Goal: Information Seeking & Learning: Check status

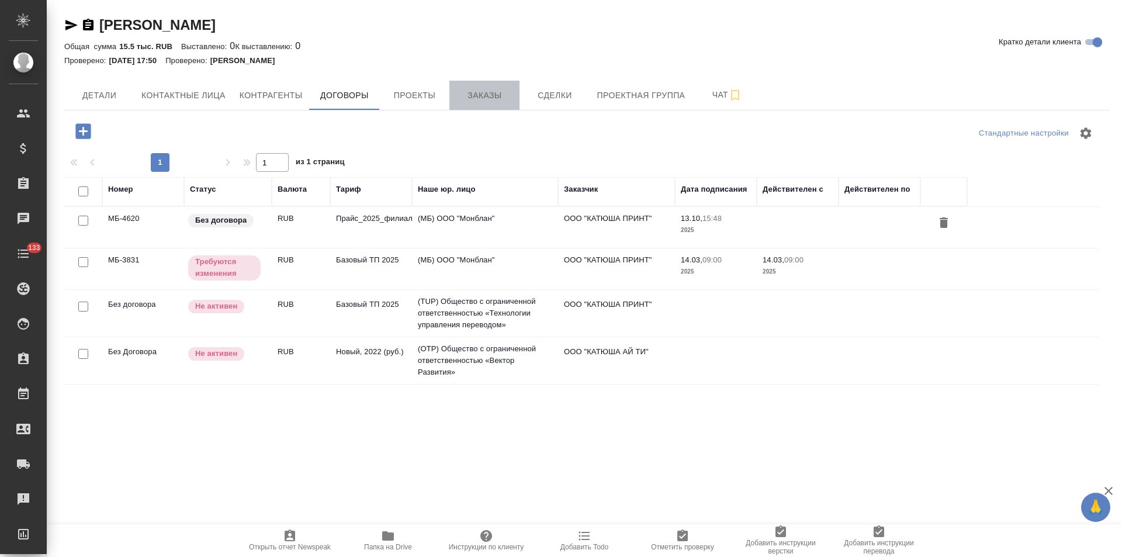
click at [477, 102] on span "Заказы" at bounding box center [484, 95] width 56 height 15
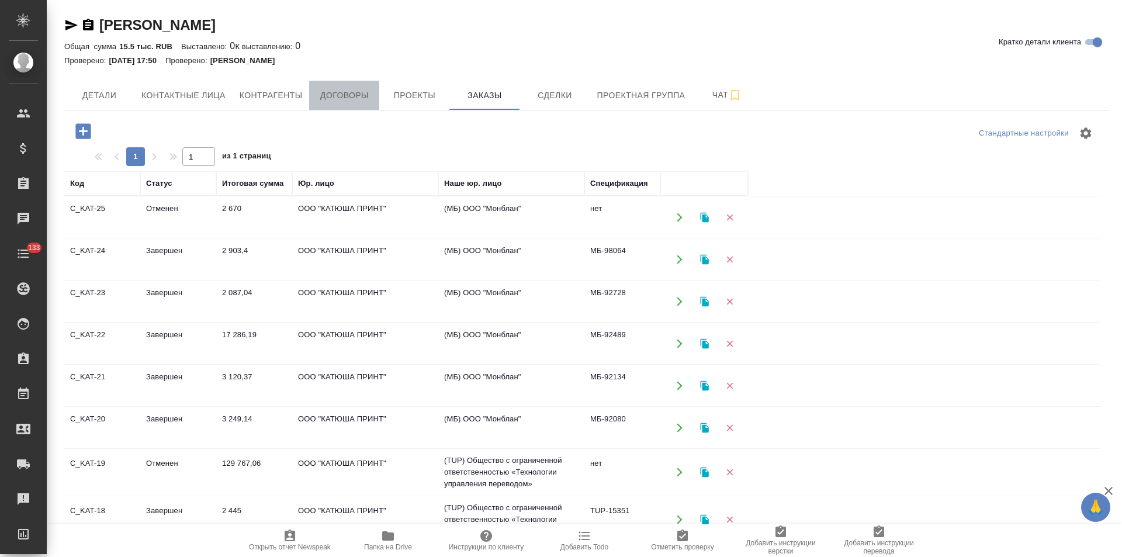
click at [341, 96] on span "Договоры" at bounding box center [344, 95] width 56 height 15
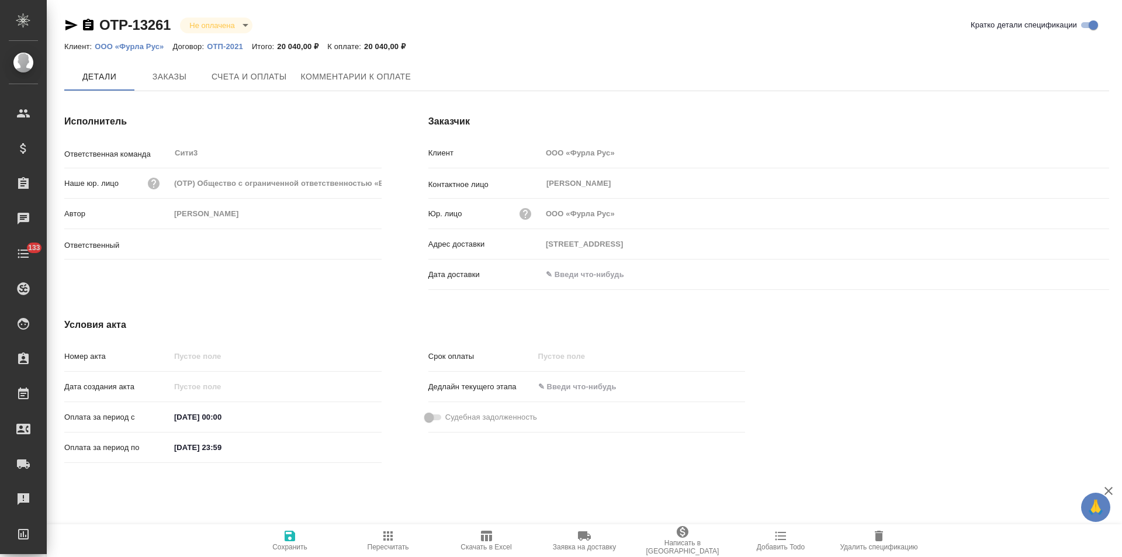
type input "Ильина Екатерина"
click at [191, 88] on button "Заказы" at bounding box center [169, 77] width 70 height 29
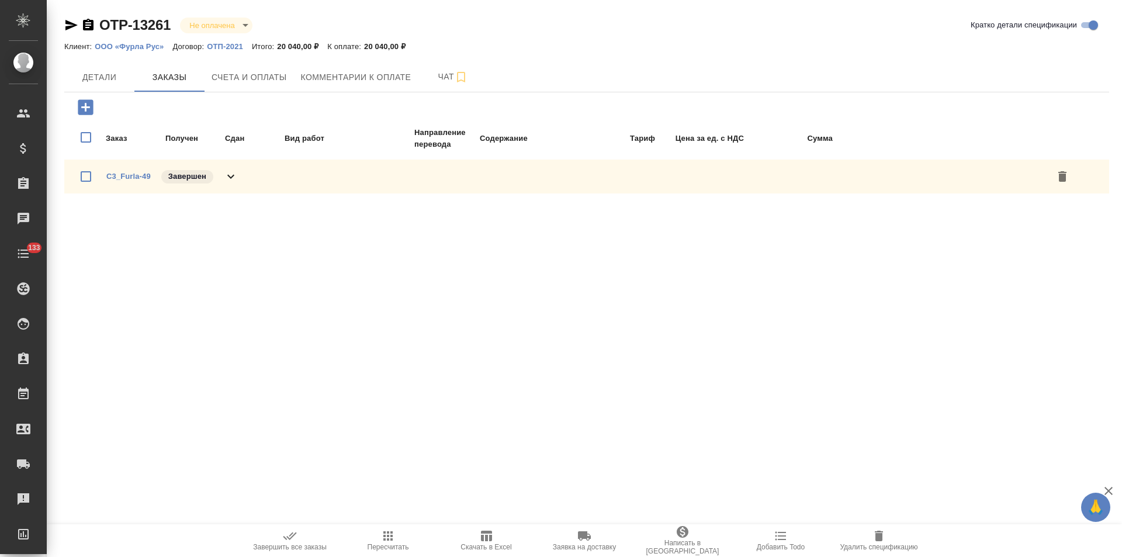
click at [232, 181] on icon at bounding box center [231, 176] width 14 height 14
click at [138, 176] on link "C3_Furla-49" at bounding box center [128, 176] width 44 height 9
click at [262, 85] on button "Счета и оплаты" at bounding box center [249, 77] width 89 height 29
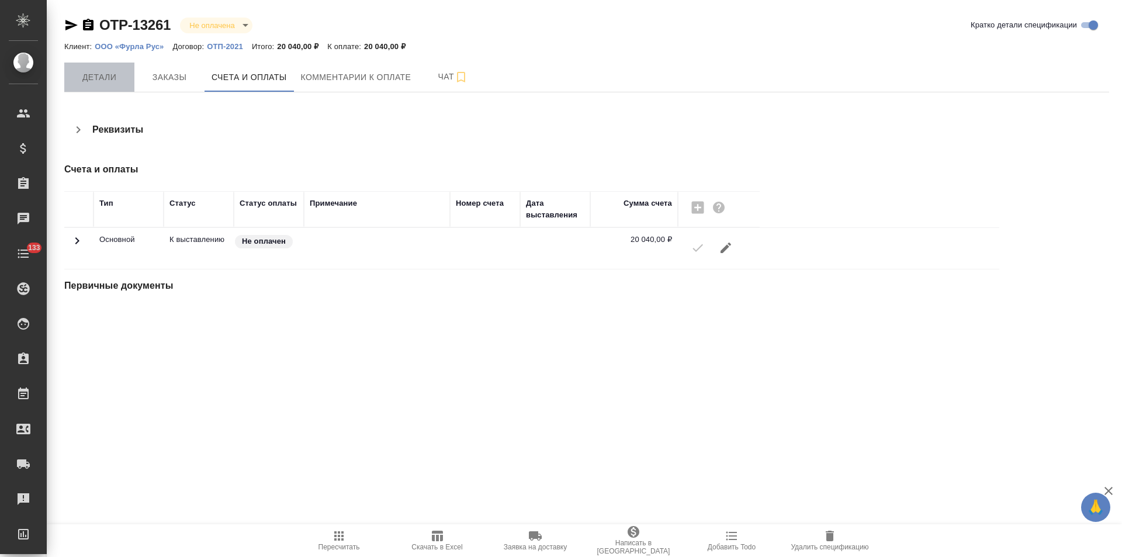
click at [117, 88] on button "Детали" at bounding box center [99, 77] width 70 height 29
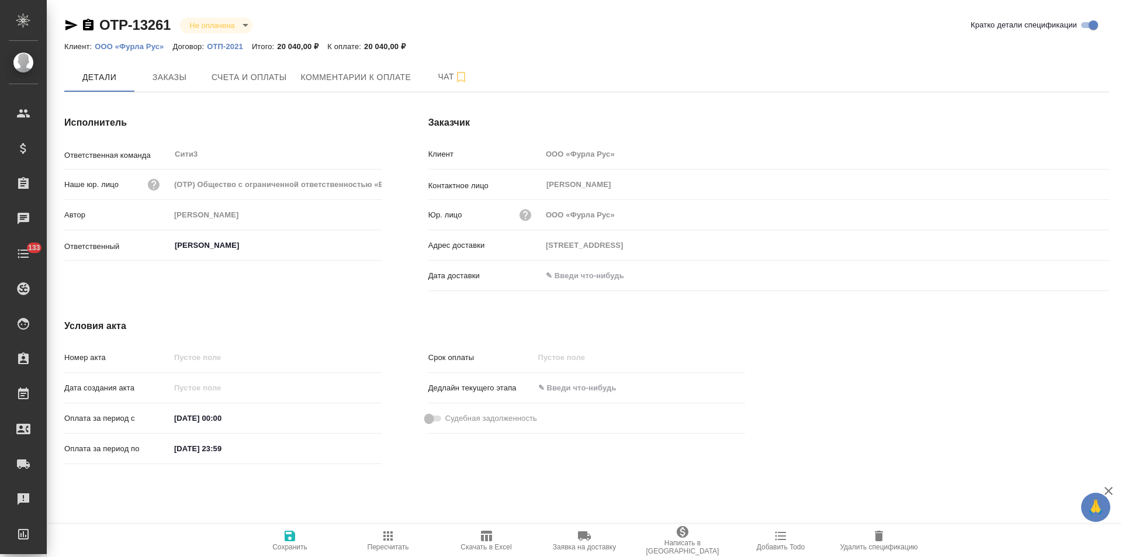
click at [234, 47] on p "ОТП-2021" at bounding box center [229, 46] width 45 height 9
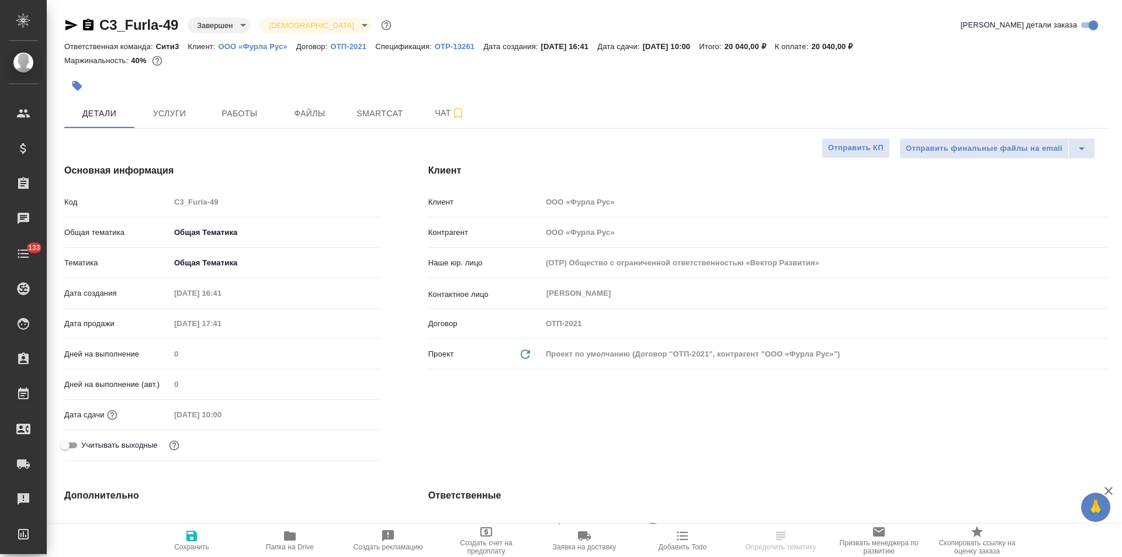
select select "RU"
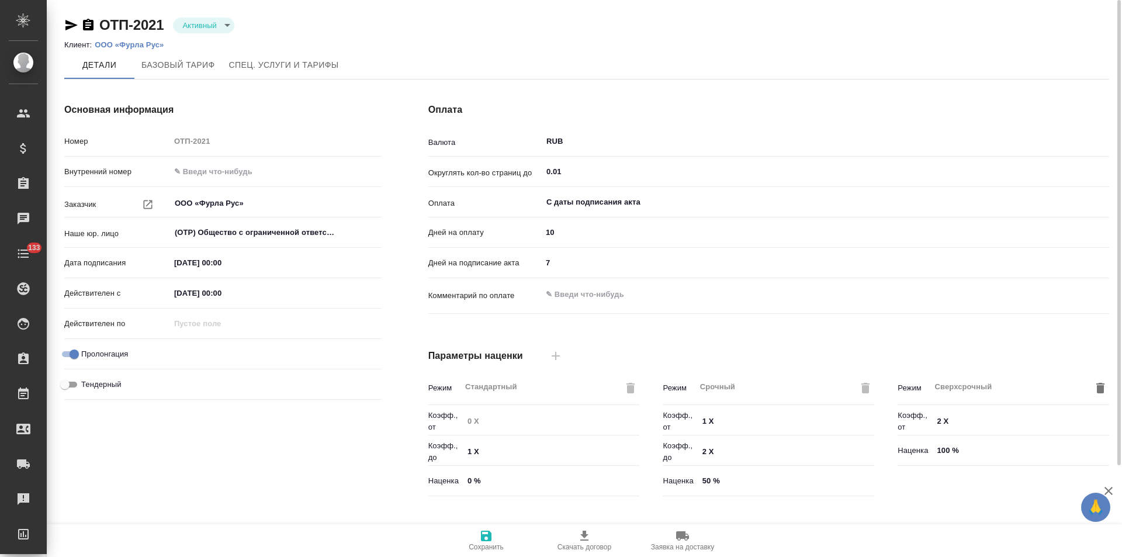
scroll to position [238, 0]
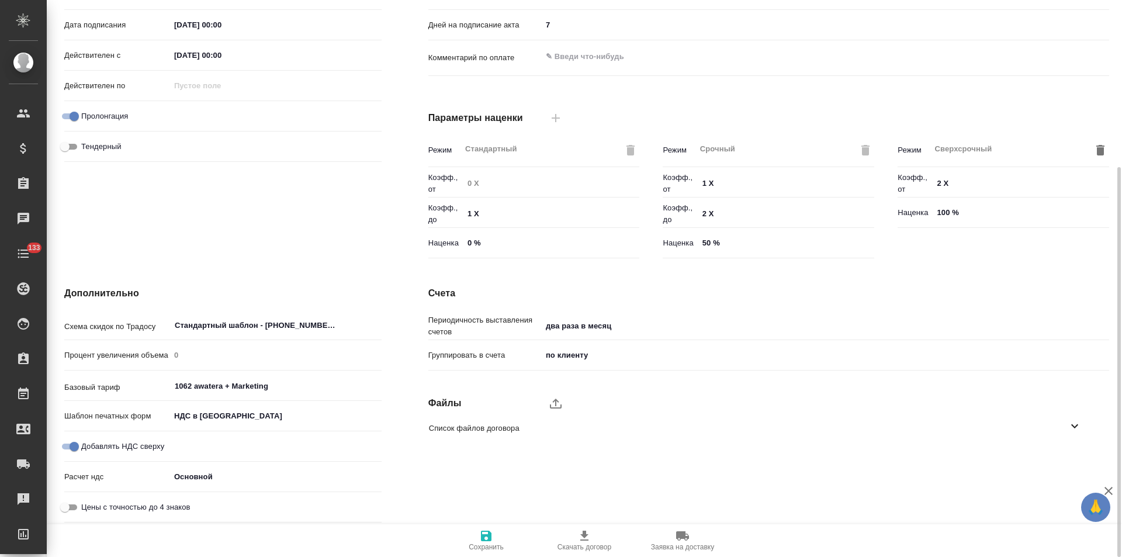
click at [260, 417] on body "🙏 .cls-1 fill:#fff; AWATERA Левченко Юлия Клиенты Спецификации Заказы Чаты 133 …" at bounding box center [561, 278] width 1122 height 557
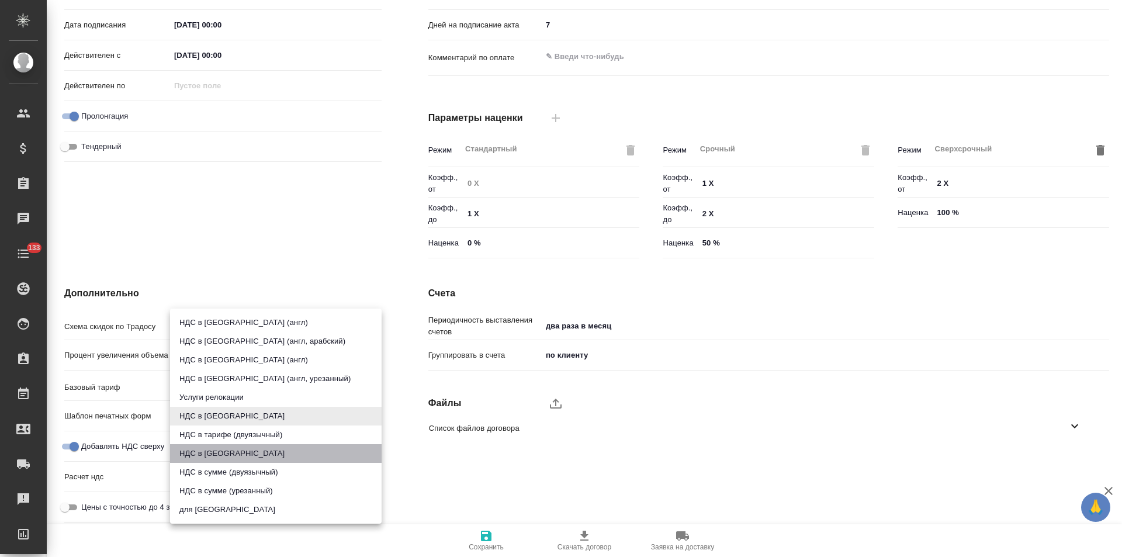
click at [219, 452] on li "НДС в сумме" at bounding box center [276, 453] width 212 height 19
type input "russian2"
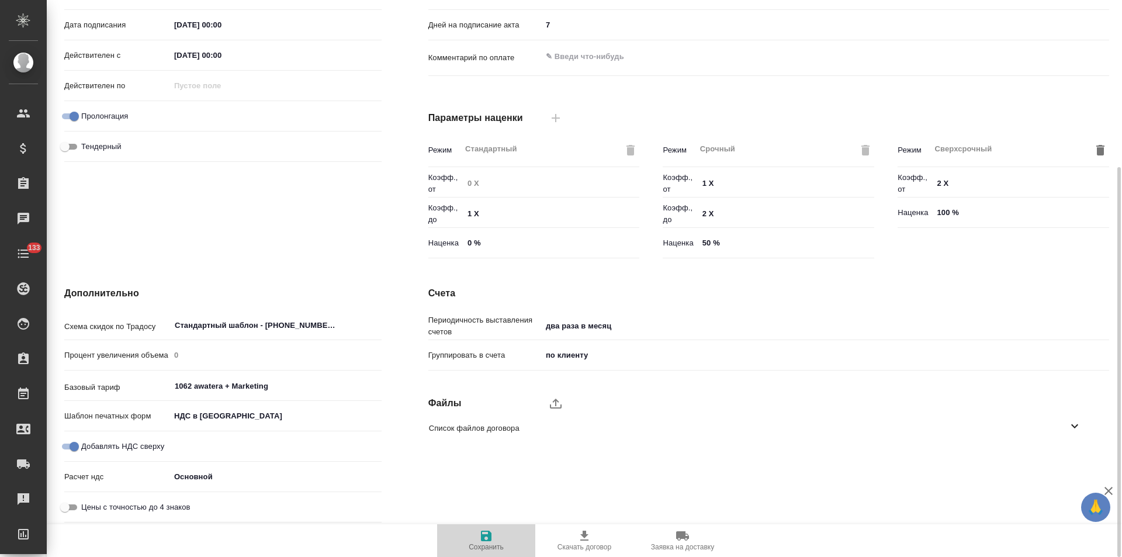
click at [493, 538] on icon "button" at bounding box center [486, 536] width 14 height 14
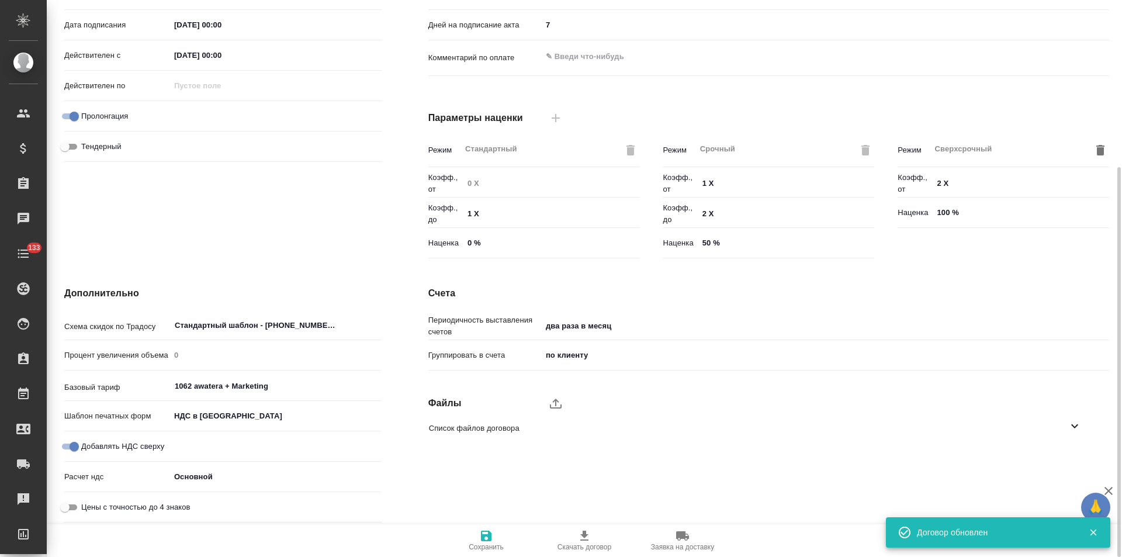
type input "1062 awatera + Marketing"
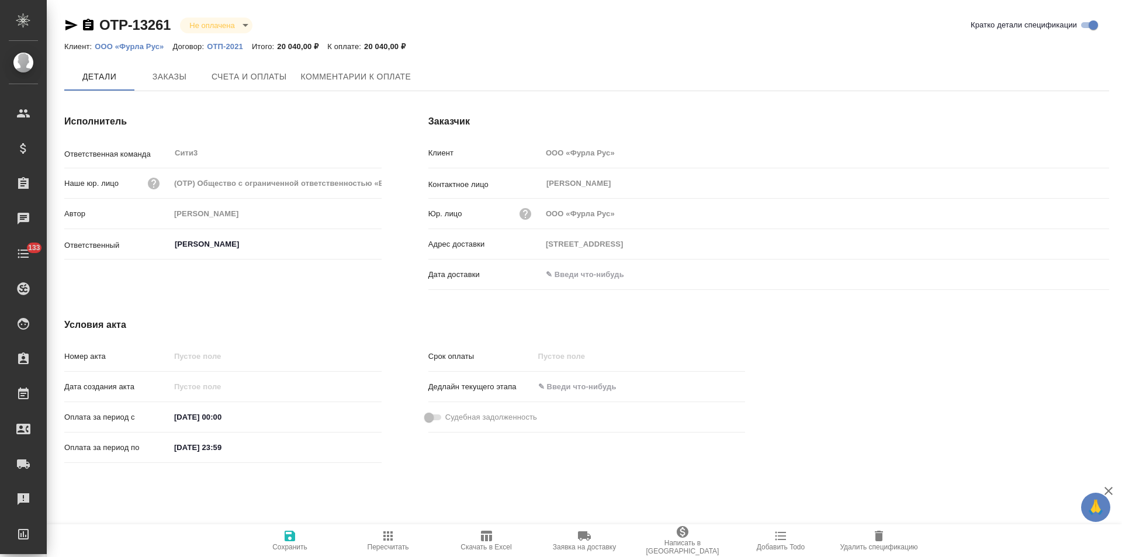
click at [89, 25] on icon "button" at bounding box center [88, 25] width 14 height 14
click at [189, 88] on button "Заказы" at bounding box center [169, 77] width 70 height 29
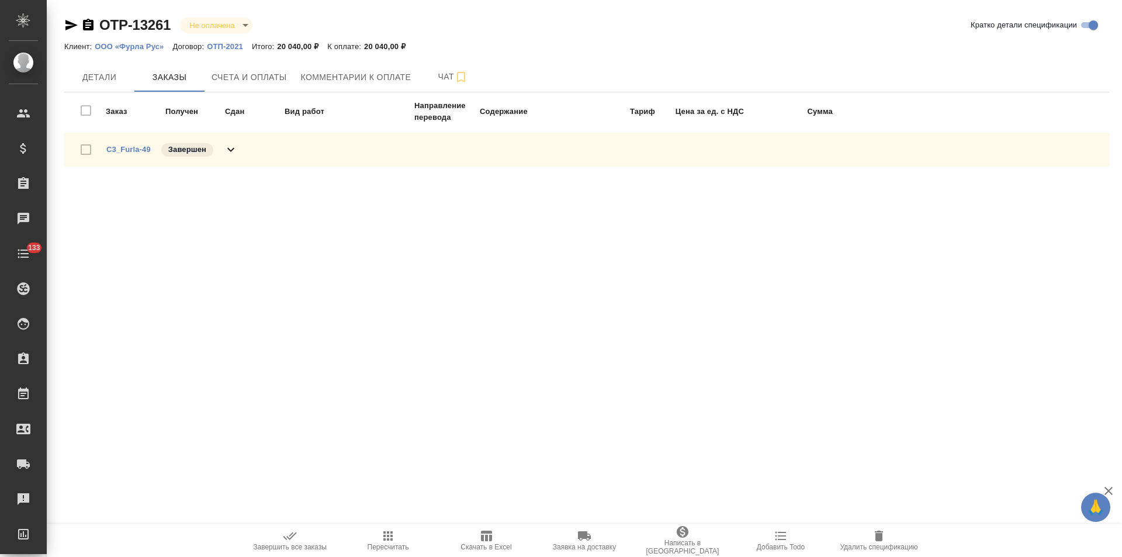
click at [230, 149] on icon at bounding box center [231, 150] width 14 height 14
click at [276, 80] on span "Счета и оплаты" at bounding box center [249, 77] width 75 height 15
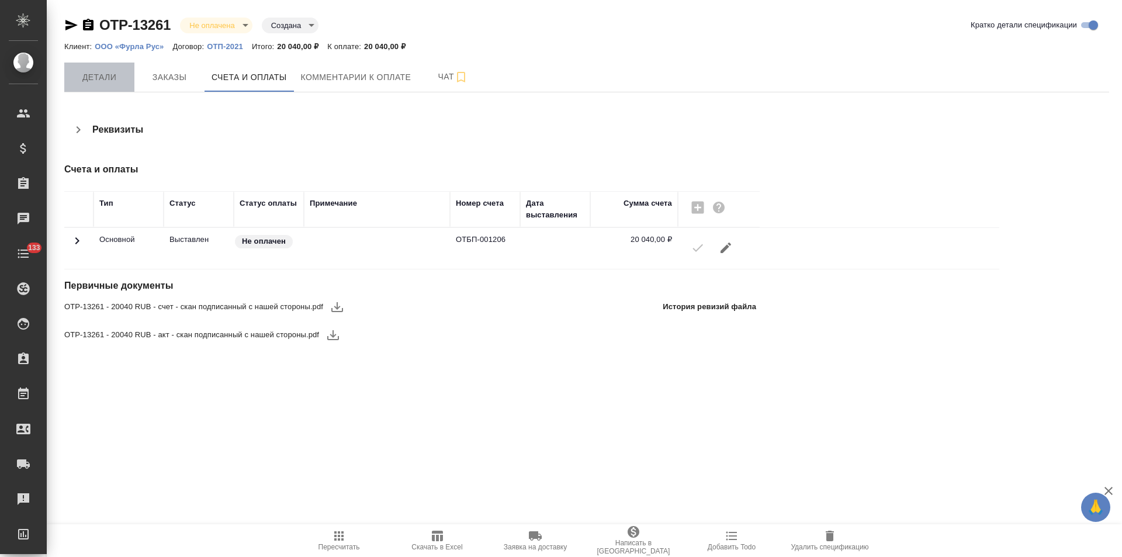
click at [131, 80] on button "Детали" at bounding box center [99, 77] width 70 height 29
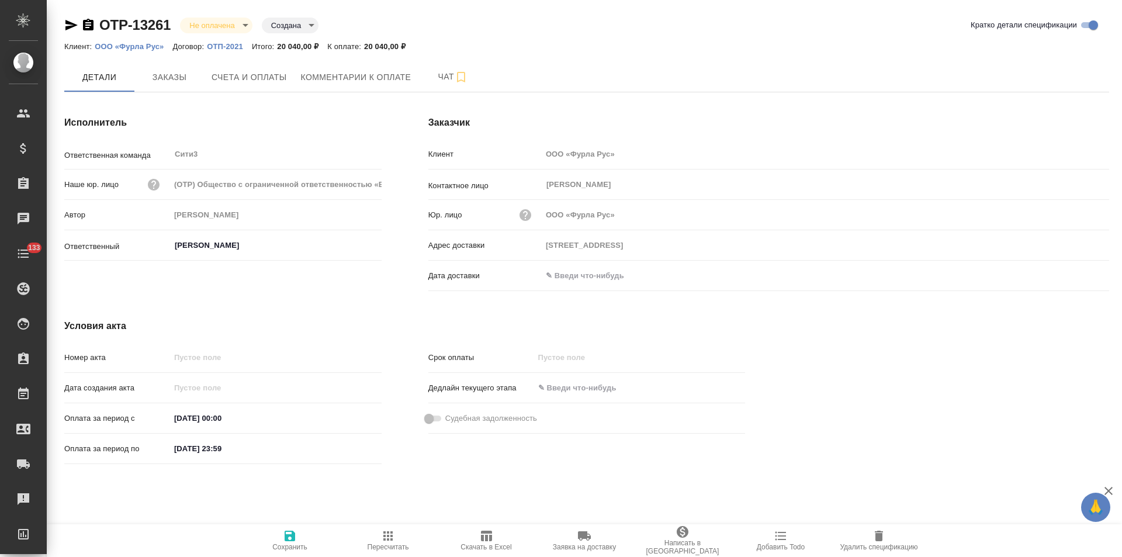
click at [607, 278] on input "text" at bounding box center [593, 275] width 102 height 17
click at [1074, 276] on icon "button" at bounding box center [1075, 275] width 14 height 14
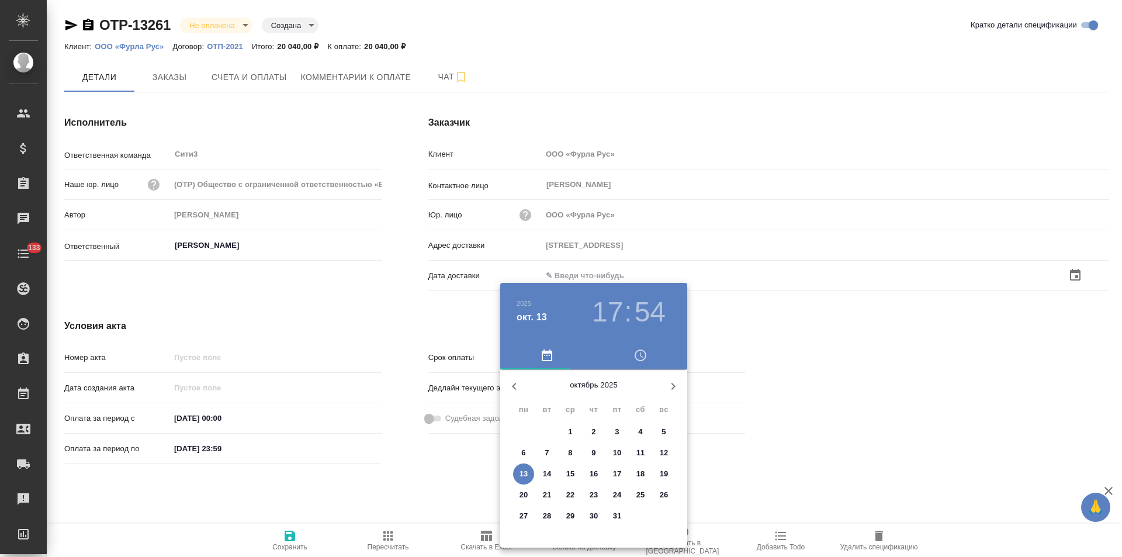
click at [525, 477] on p "13" at bounding box center [524, 474] width 9 height 12
type input "13.10.2025 17:54"
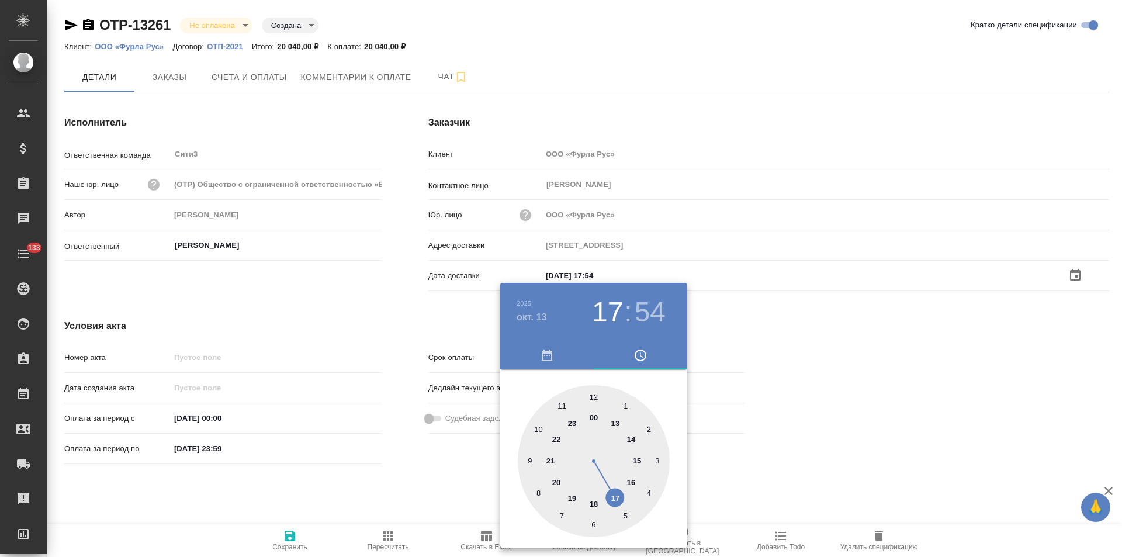
click at [414, 491] on div at bounding box center [561, 278] width 1122 height 557
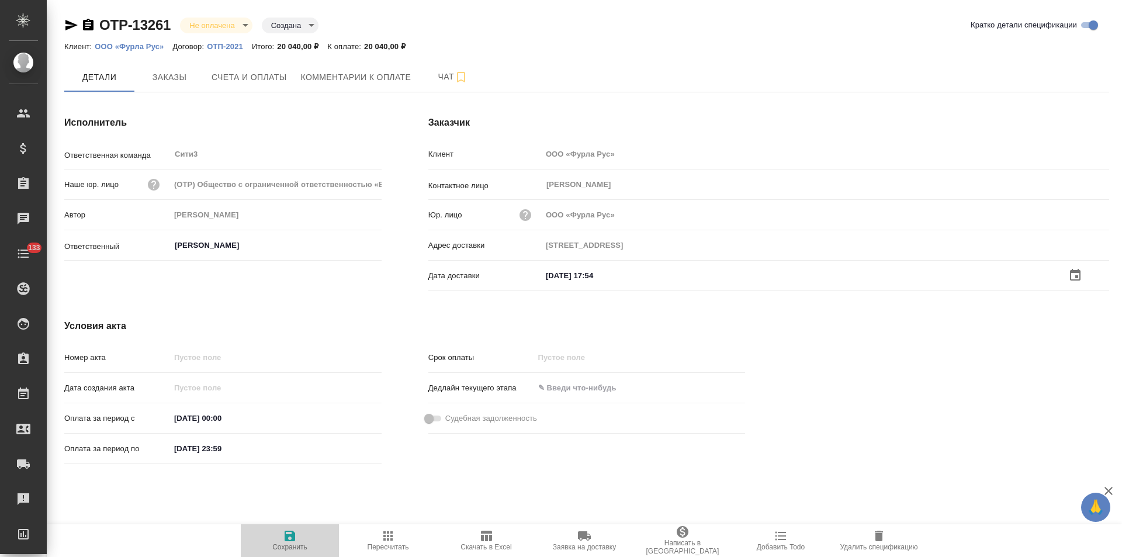
click at [294, 540] on icon "button" at bounding box center [290, 536] width 11 height 11
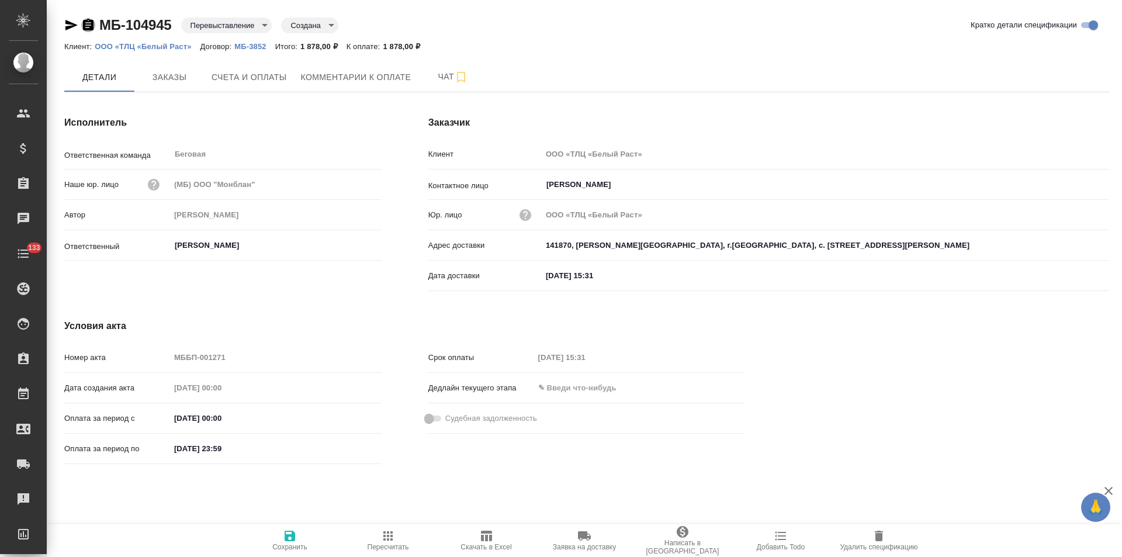
click at [88, 25] on icon "button" at bounding box center [88, 25] width 14 height 14
click at [252, 77] on span "Счета и оплаты" at bounding box center [249, 77] width 75 height 15
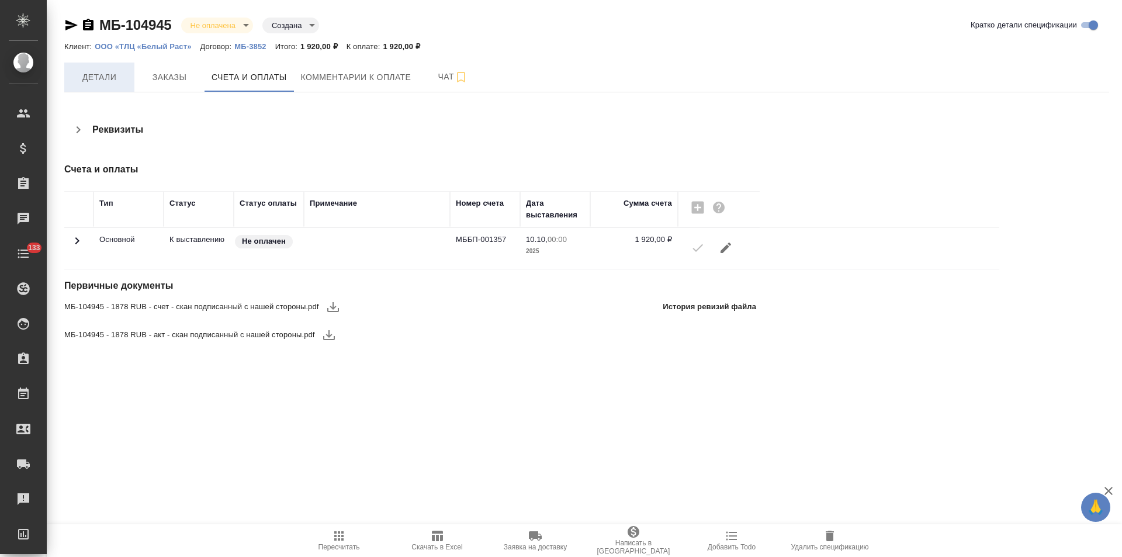
click at [119, 78] on span "Детали" at bounding box center [99, 77] width 56 height 15
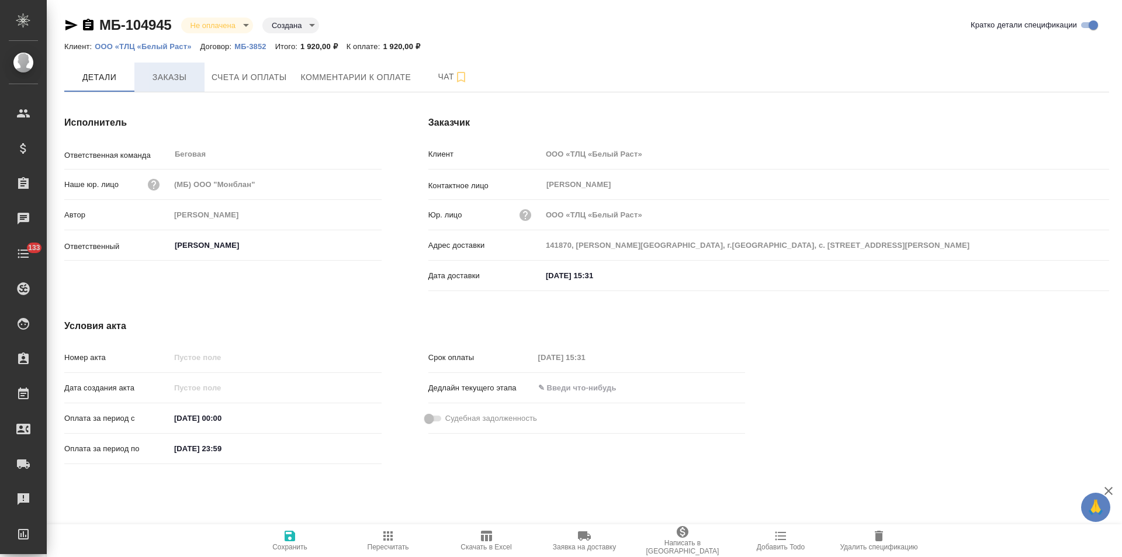
click at [180, 75] on span "Заказы" at bounding box center [169, 77] width 56 height 15
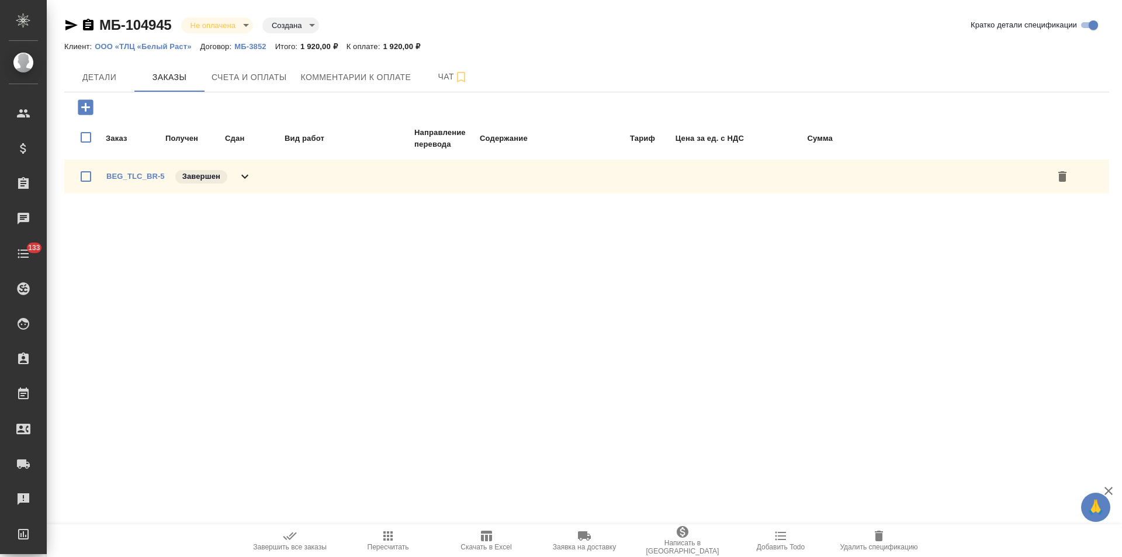
click at [261, 183] on div "BEG_TLC_BR-5 Завершен" at bounding box center [586, 177] width 1045 height 34
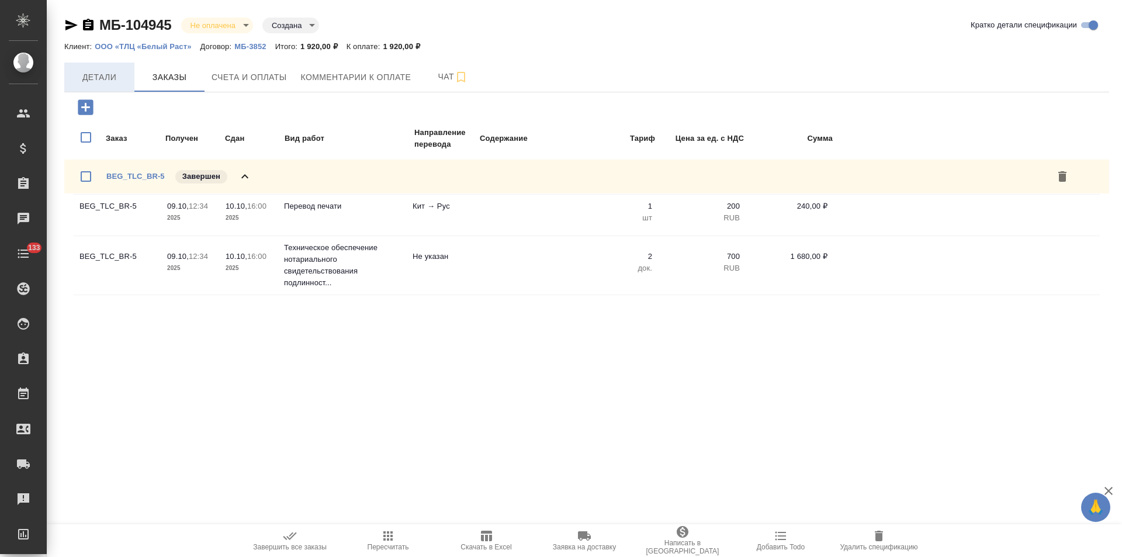
click at [110, 79] on span "Детали" at bounding box center [99, 77] width 56 height 15
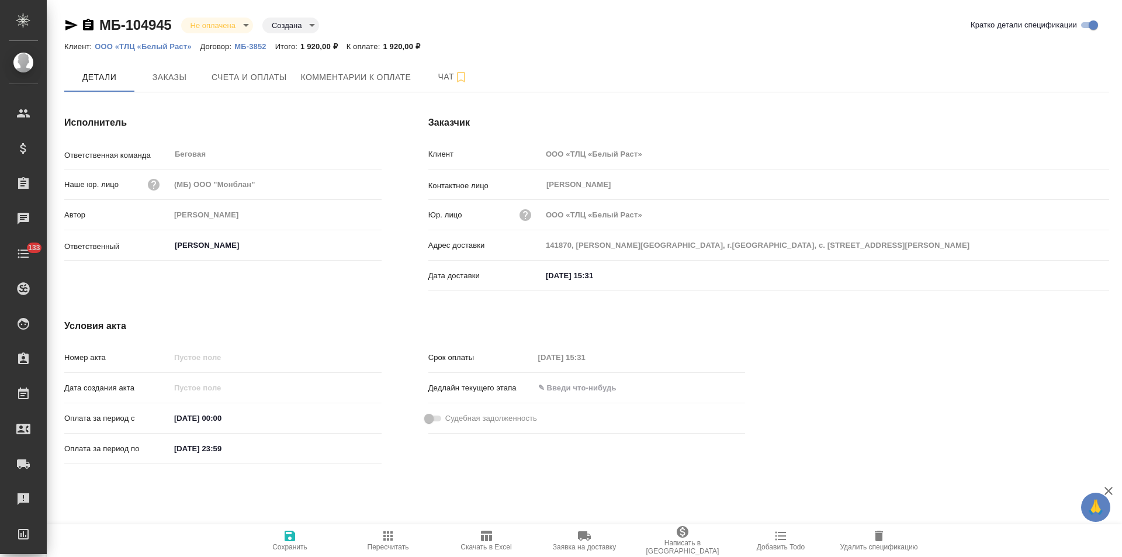
click at [247, 45] on p "МБ-3852" at bounding box center [254, 46] width 40 height 9
click at [89, 24] on icon "button" at bounding box center [88, 25] width 11 height 12
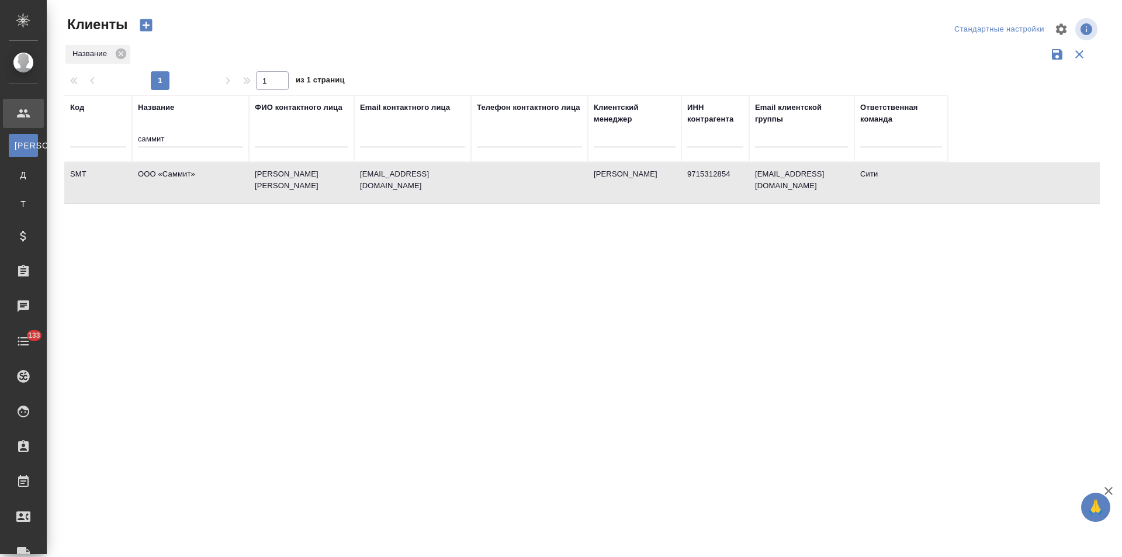
select select "RU"
drag, startPoint x: 157, startPoint y: 142, endPoint x: 116, endPoint y: 140, distance: 40.4
click at [116, 140] on tr "Код Название саммит ФИО контактного лица Email контактного лица Телефон контакт…" at bounding box center [506, 128] width 884 height 67
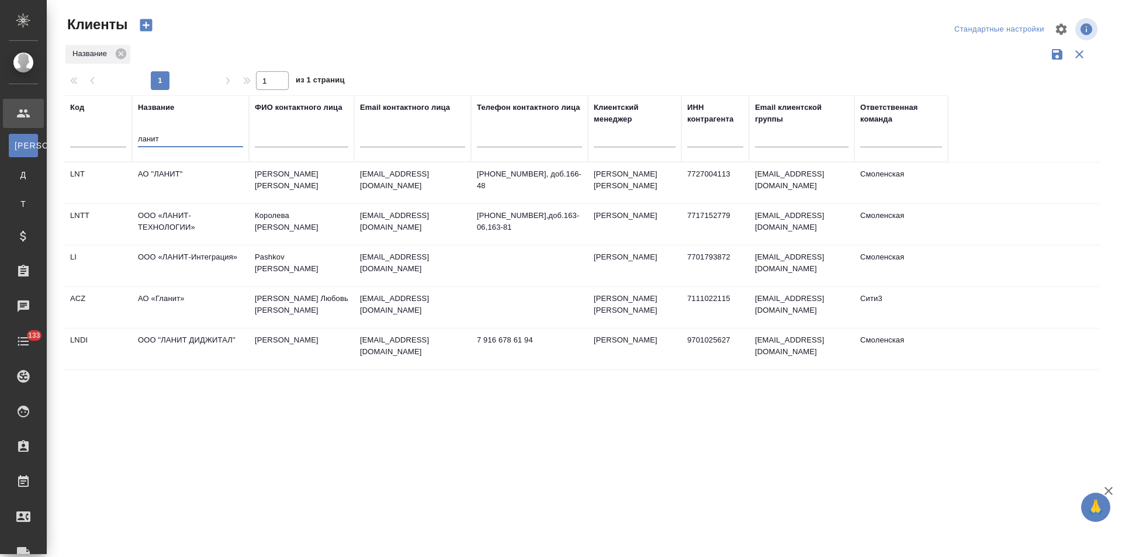
type input "ланит"
click at [175, 189] on td "АО "ЛАНИТ"" at bounding box center [190, 182] width 117 height 41
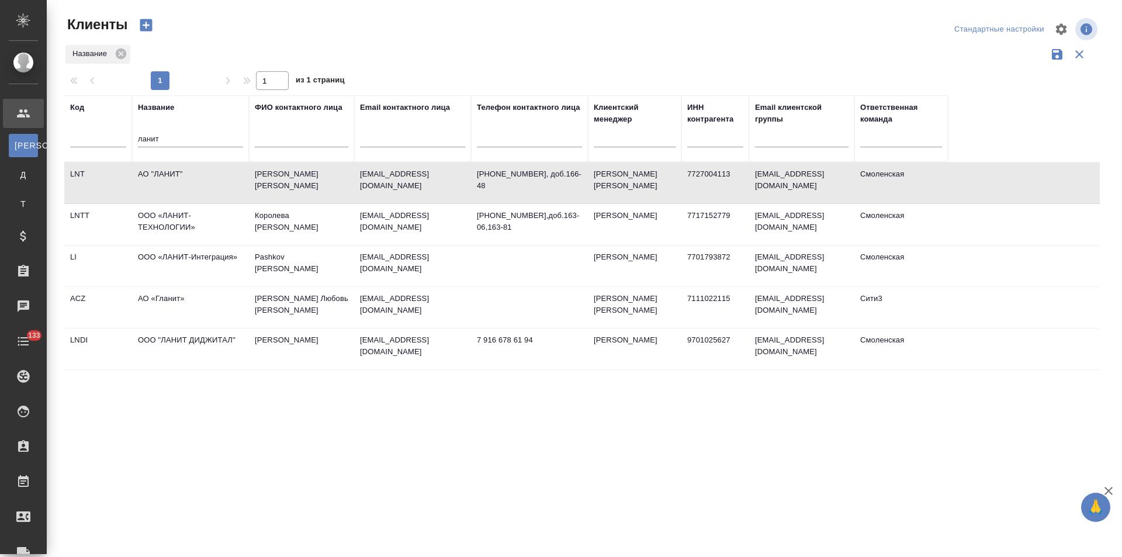
click at [175, 189] on td "АО "ЛАНИТ"" at bounding box center [190, 182] width 117 height 41
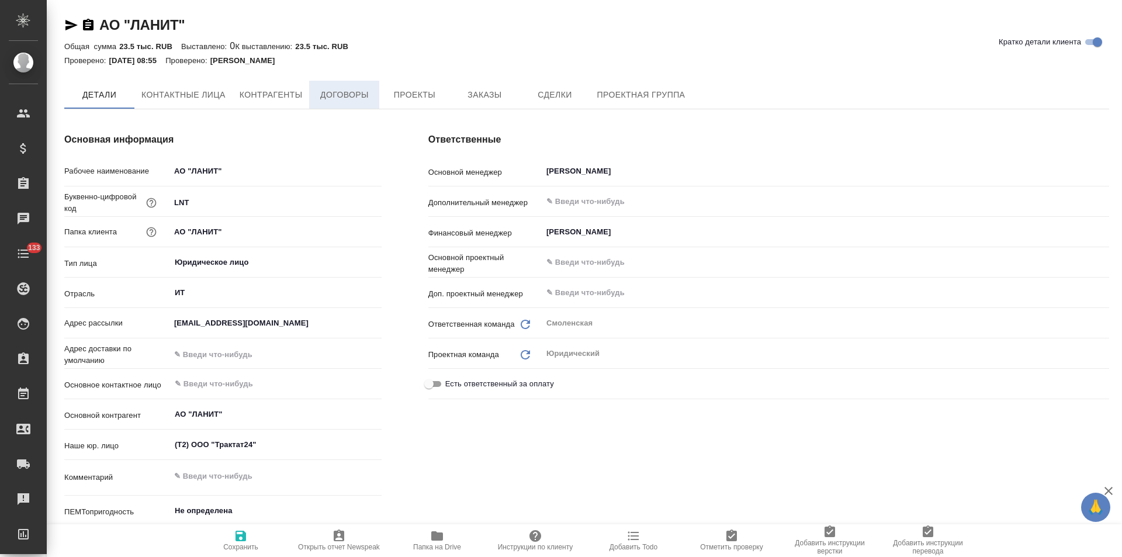
click at [340, 98] on span "Договоры" at bounding box center [344, 95] width 56 height 15
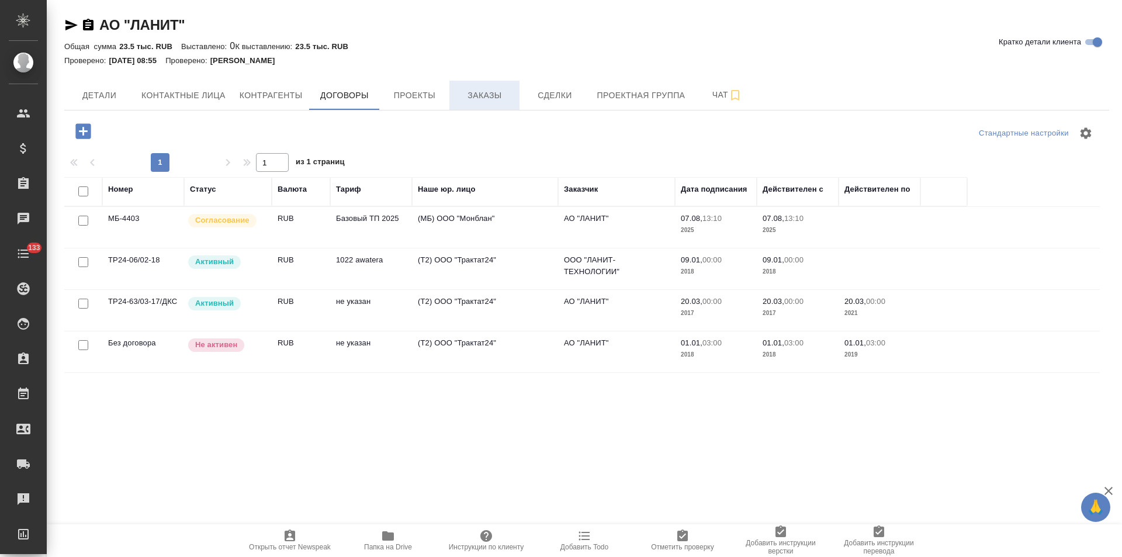
click at [498, 98] on span "Заказы" at bounding box center [484, 95] width 56 height 15
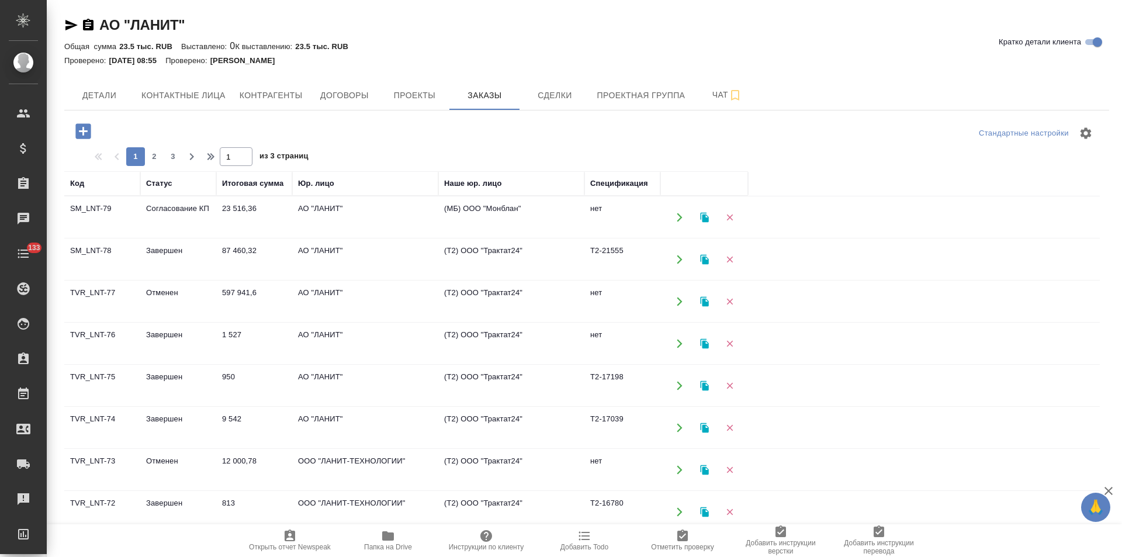
click at [513, 218] on td "(МБ) ООО "Монблан"" at bounding box center [511, 217] width 146 height 41
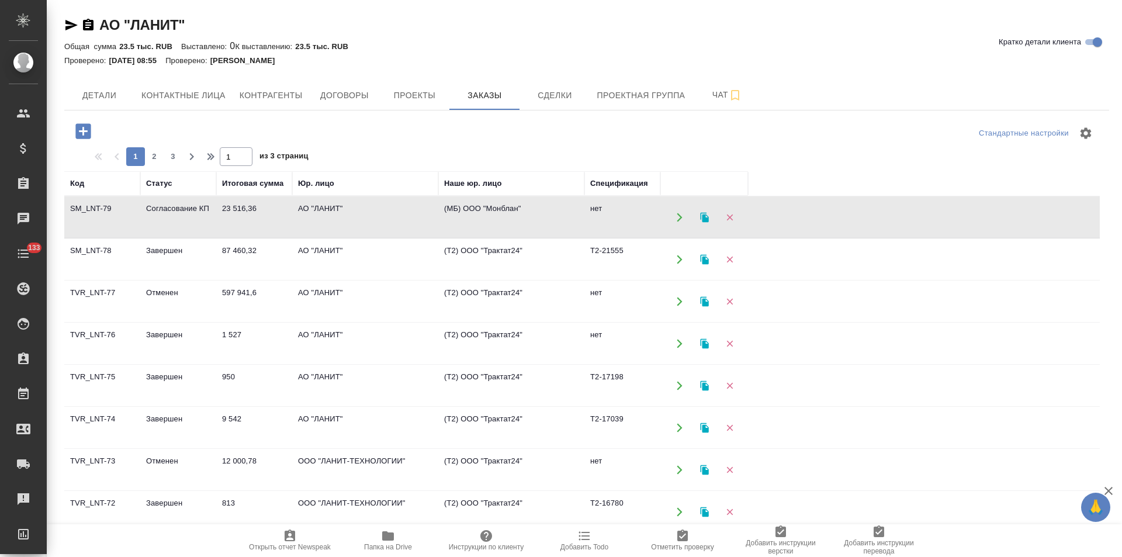
click at [513, 218] on td "(МБ) ООО "Монблан"" at bounding box center [511, 217] width 146 height 41
click at [354, 96] on span "Договоры" at bounding box center [344, 95] width 56 height 15
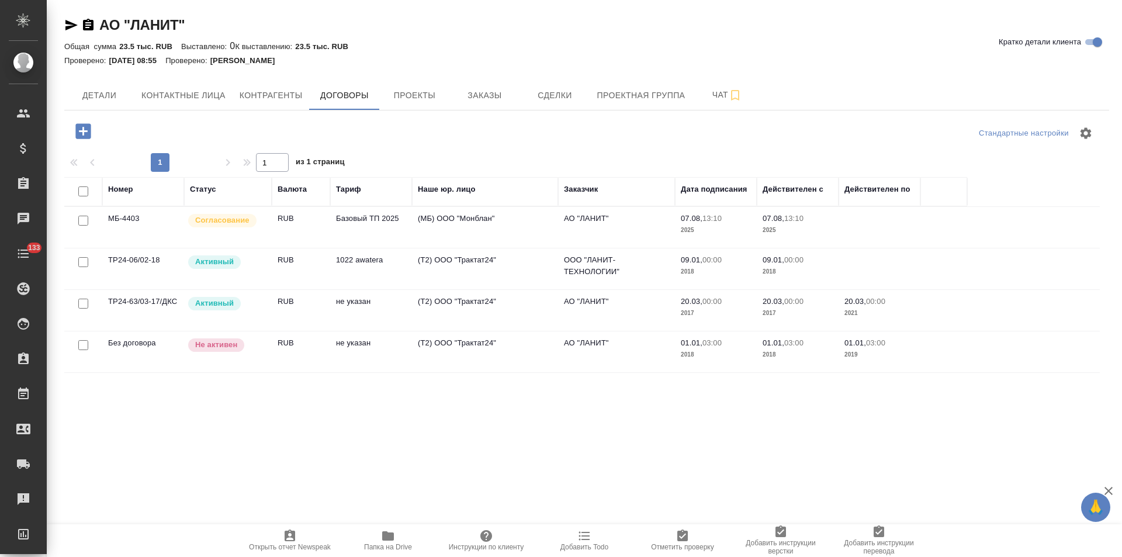
click at [415, 218] on td "(МБ) ООО "Монблан"" at bounding box center [485, 227] width 146 height 41
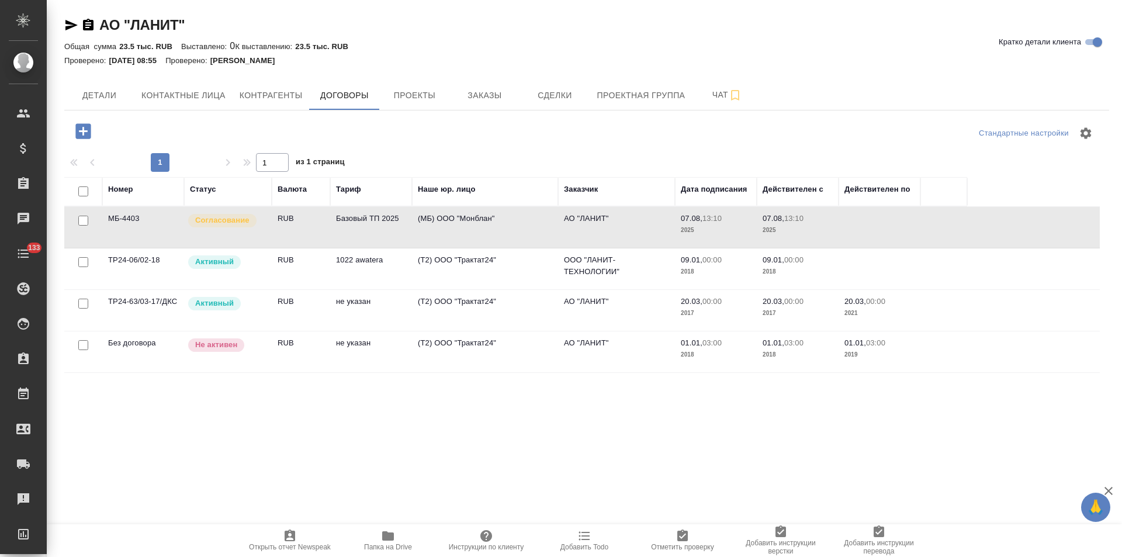
click at [414, 218] on td "(МБ) ООО "Монблан"" at bounding box center [485, 227] width 146 height 41
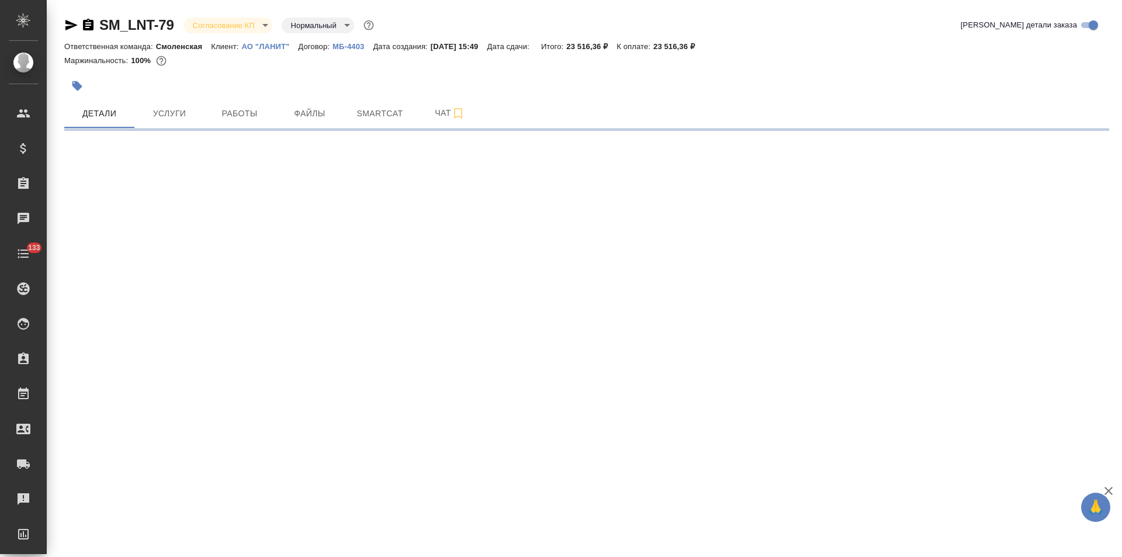
select select "RU"
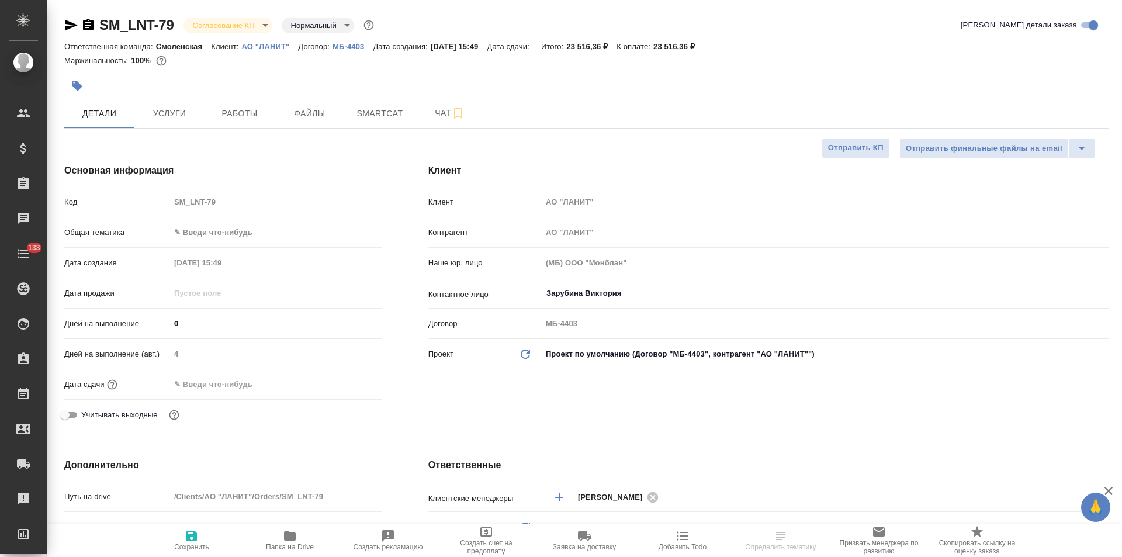
type textarea "x"
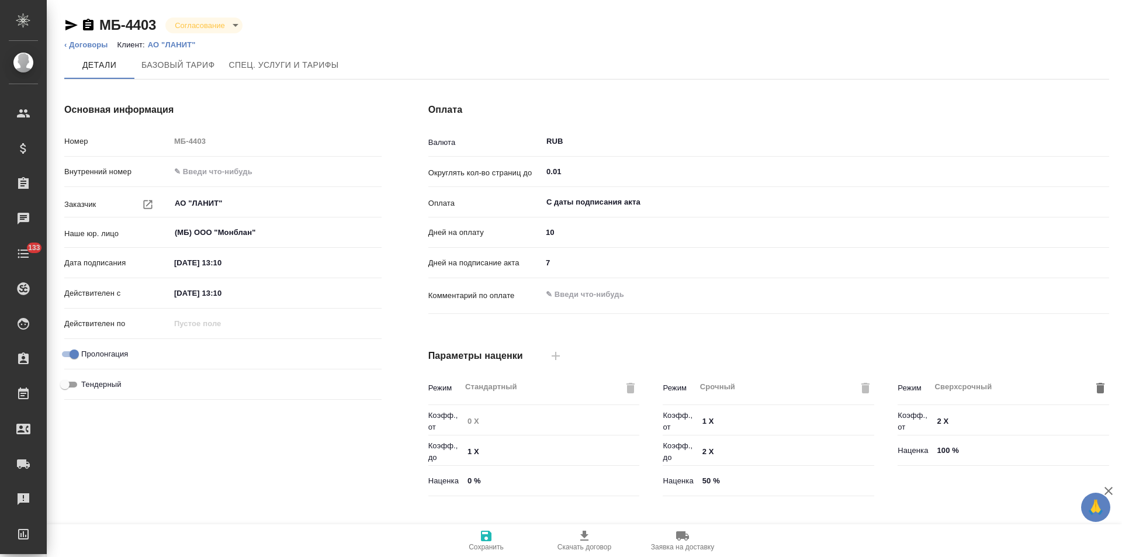
type input "Базовый ТП 2025"
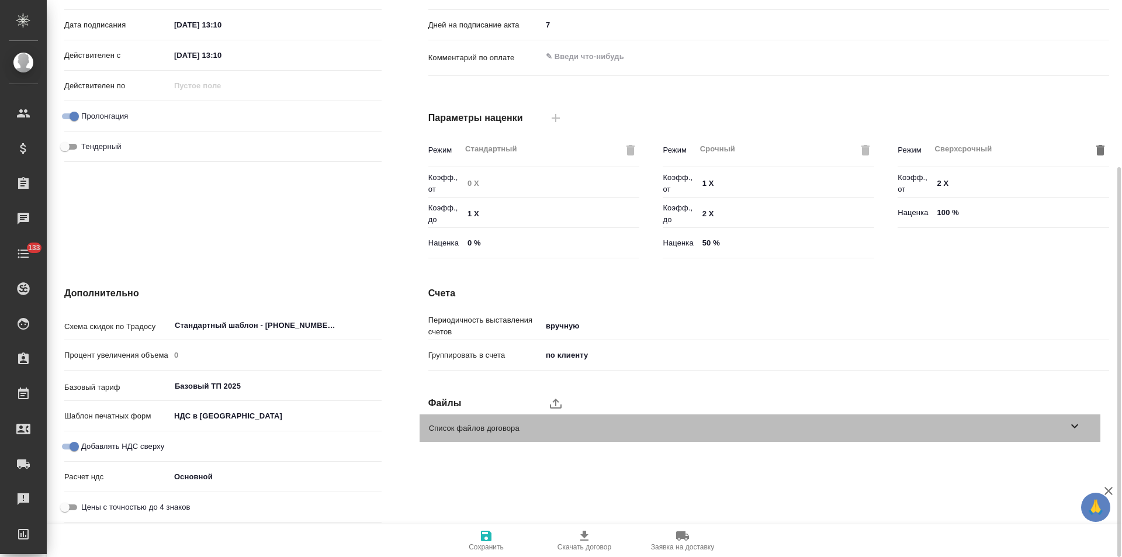
click at [1082, 429] on div "Список файлов договора" at bounding box center [760, 427] width 681 height 27
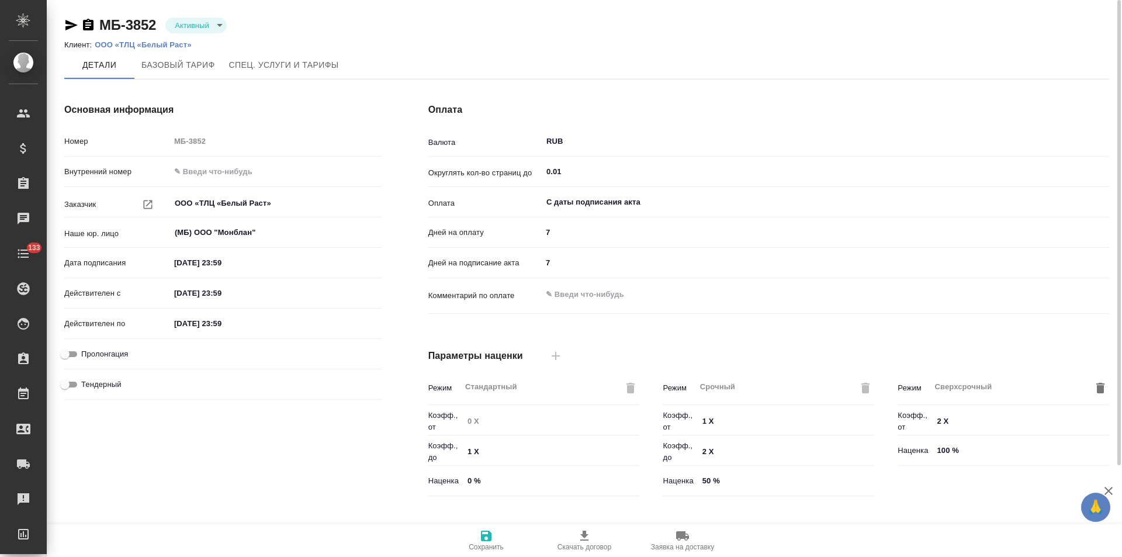
scroll to position [238, 0]
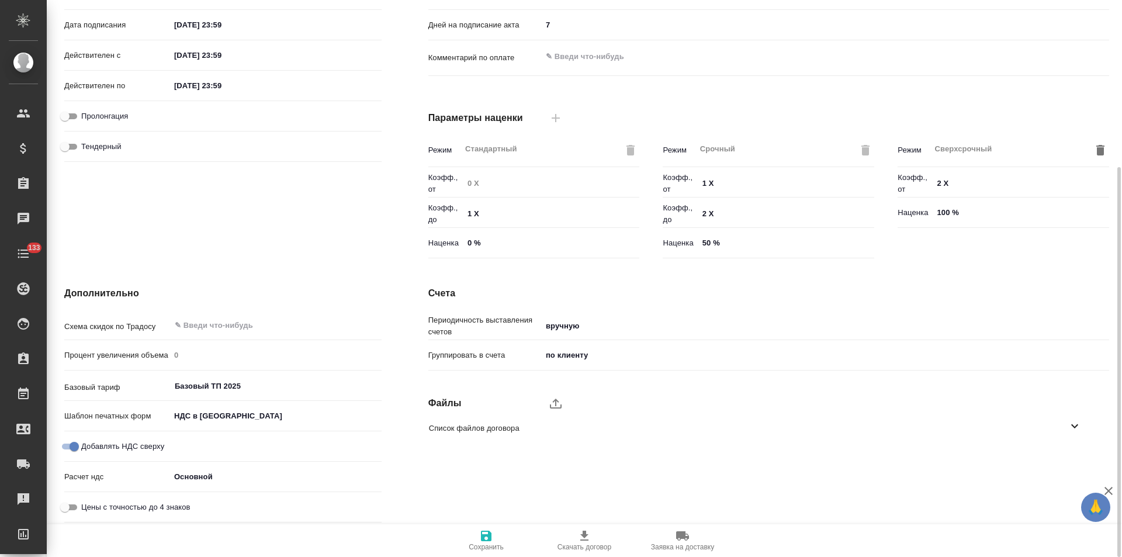
click at [1079, 430] on icon at bounding box center [1075, 426] width 14 height 14
click at [1067, 460] on button "button" at bounding box center [1060, 460] width 18 height 18
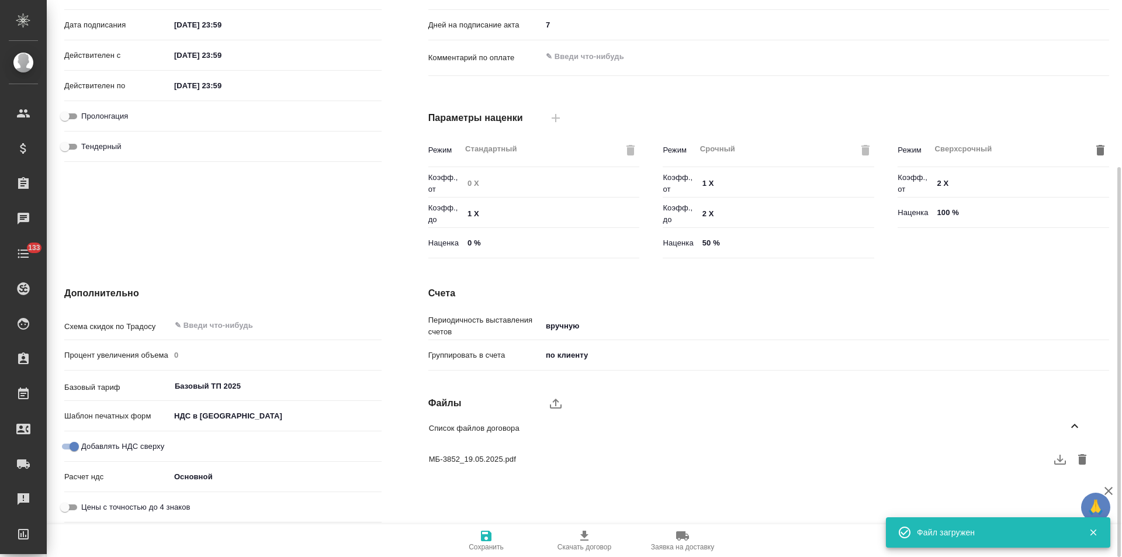
scroll to position [0, 0]
